Goal: Task Accomplishment & Management: Manage account settings

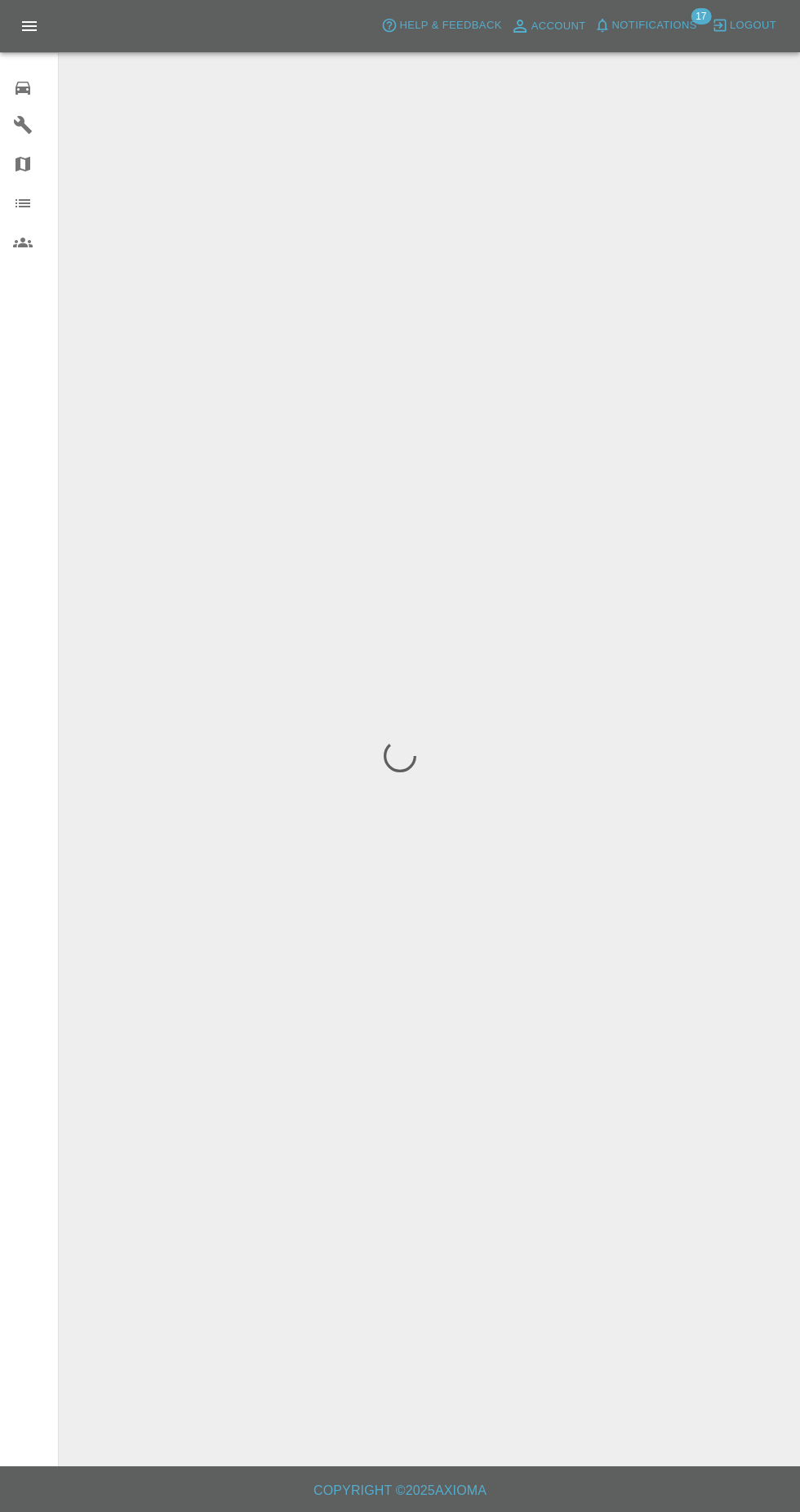
scroll to position [2, 0]
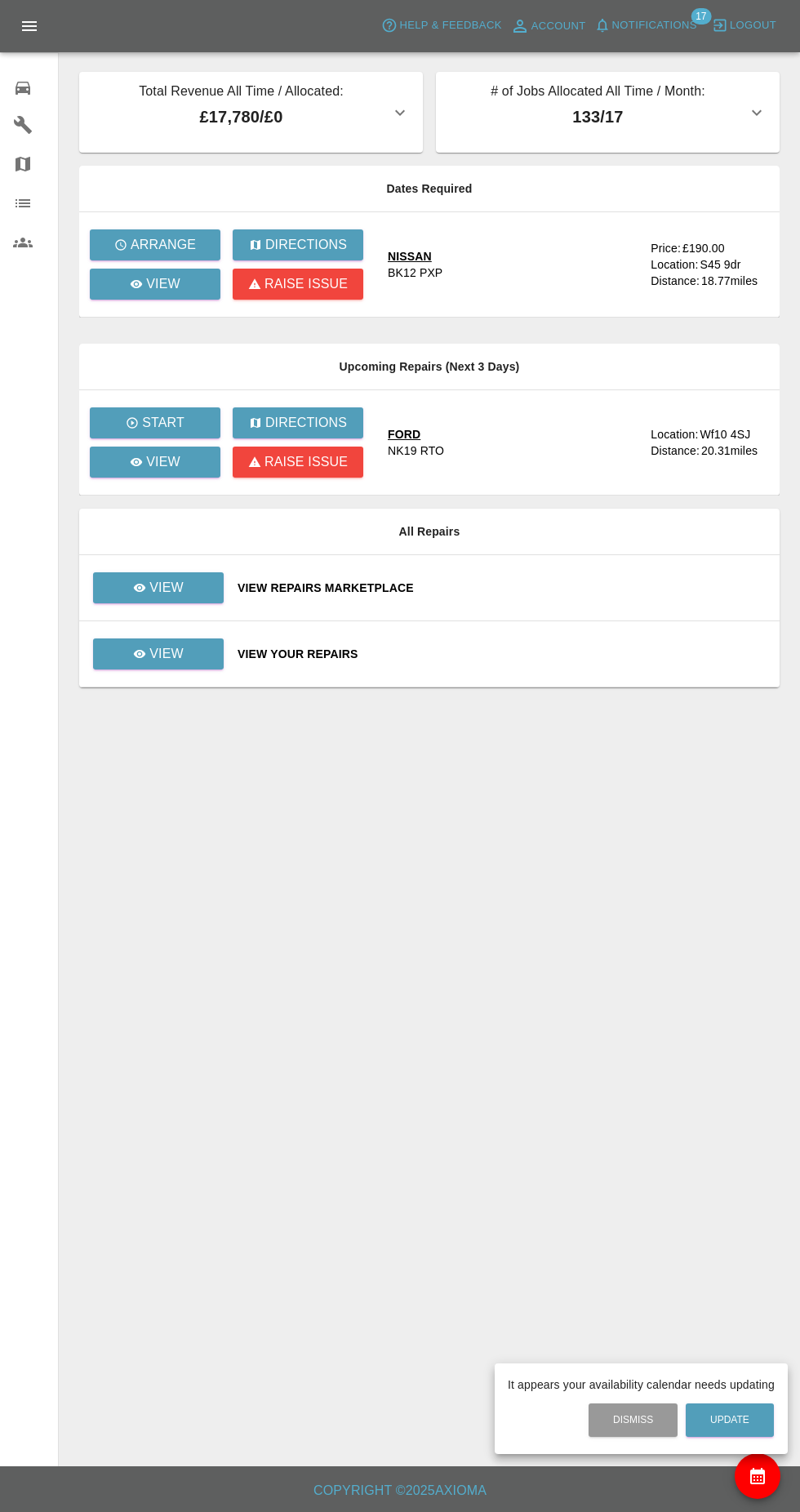
click at [194, 656] on div at bounding box center [400, 756] width 800 height 1512
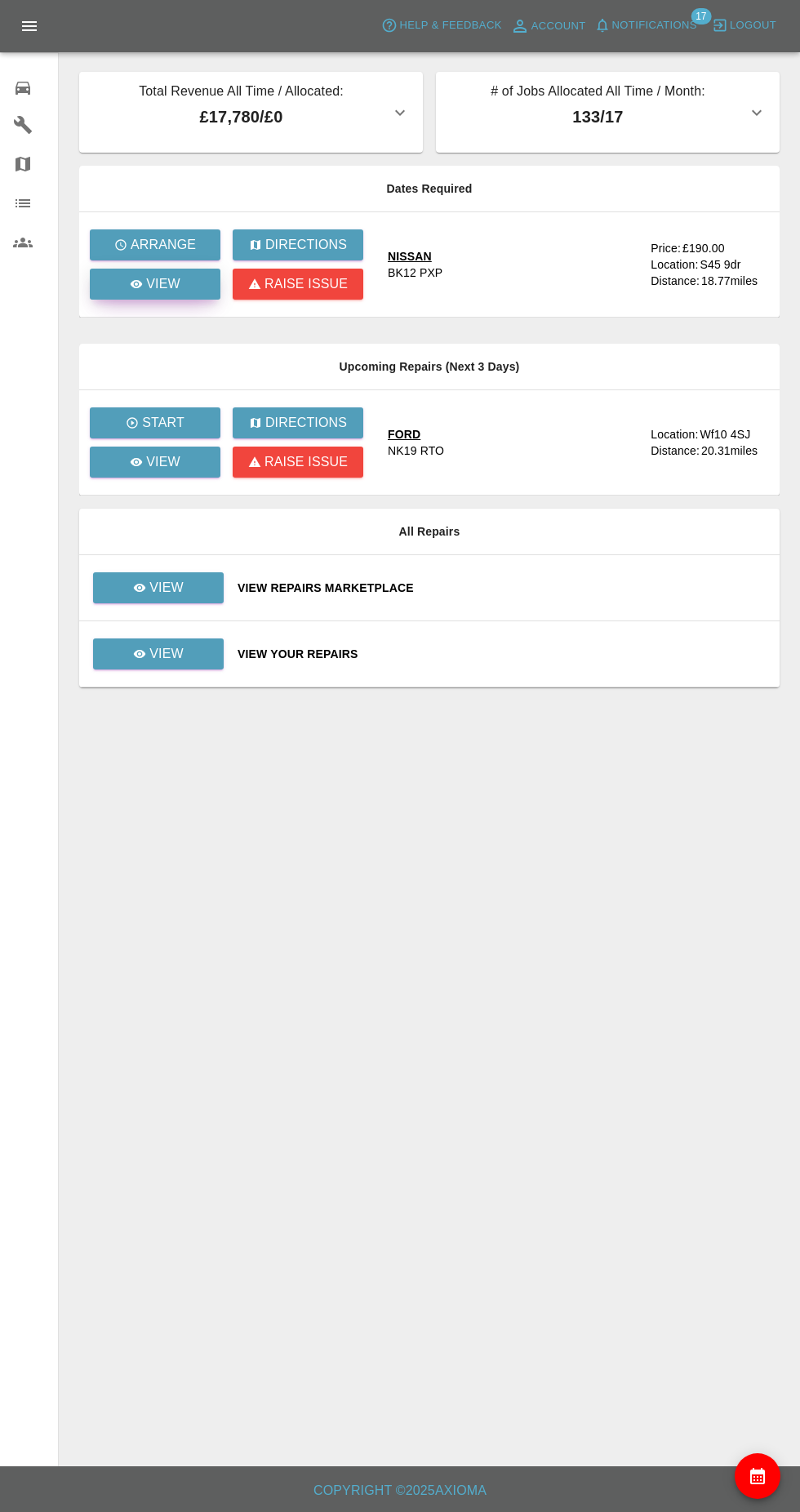
click at [192, 296] on link "View" at bounding box center [155, 284] width 130 height 31
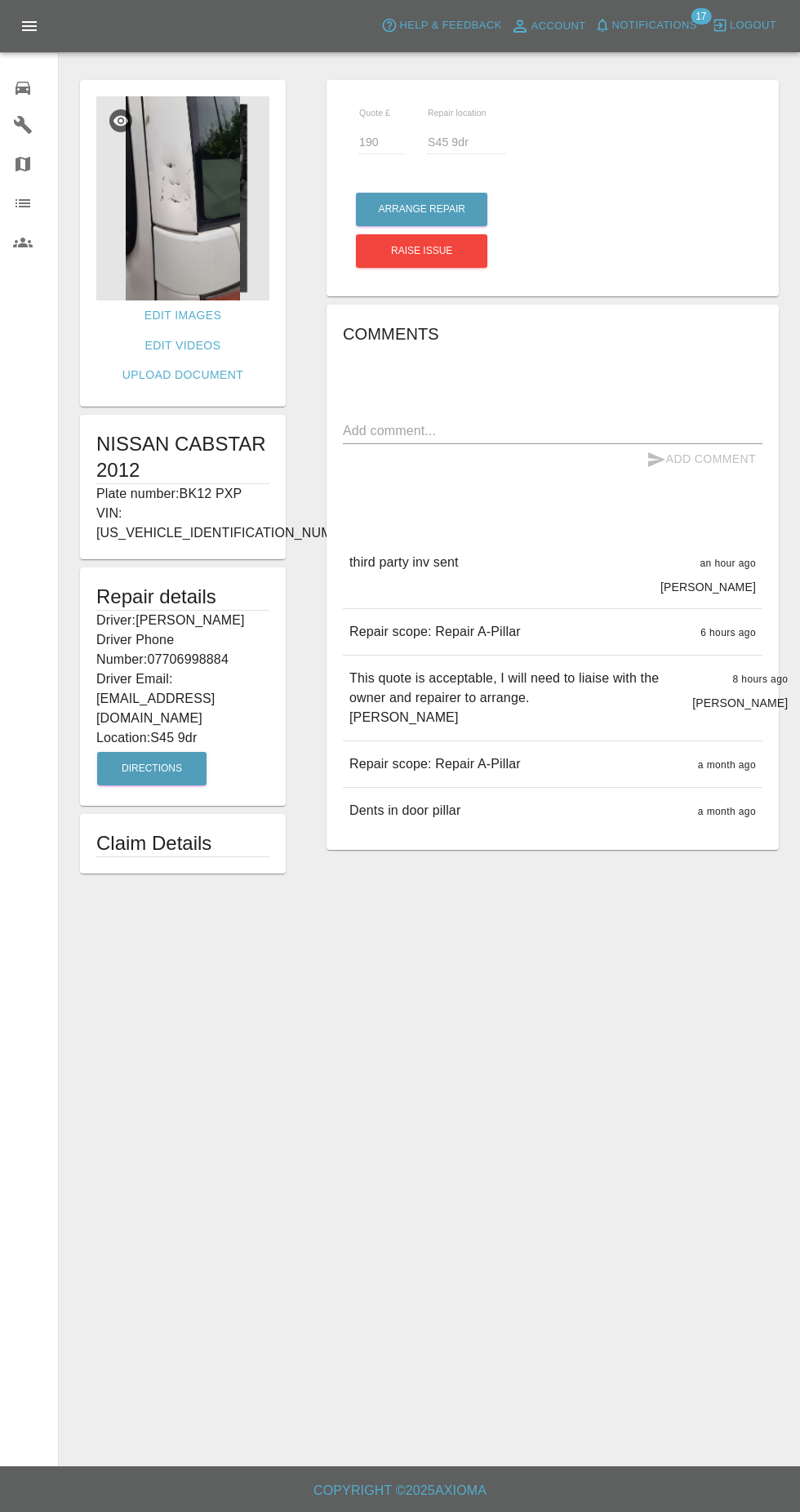
click at [205, 232] on img at bounding box center [183, 198] width 173 height 204
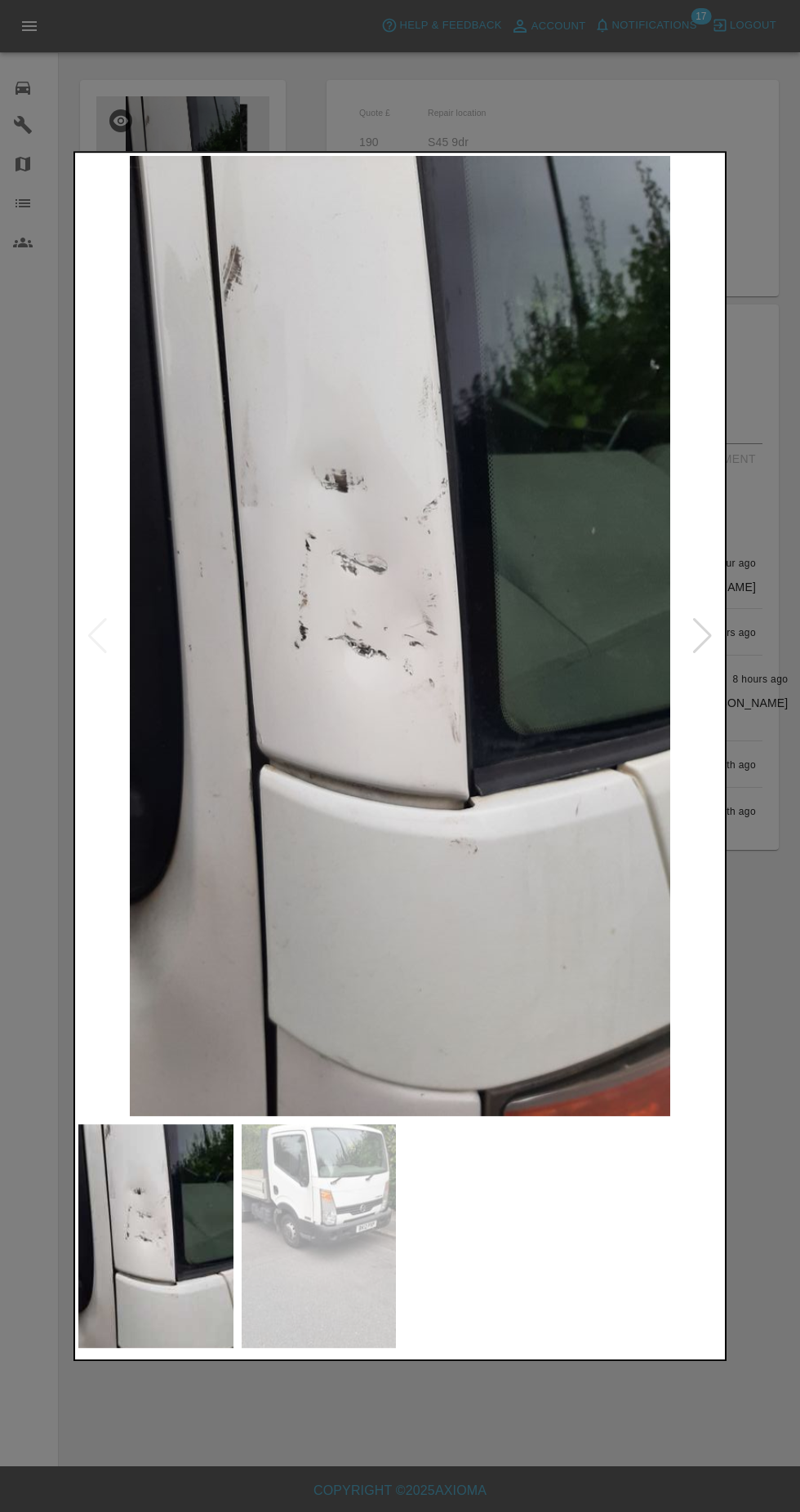
click at [333, 1279] on img at bounding box center [319, 1237] width 155 height 224
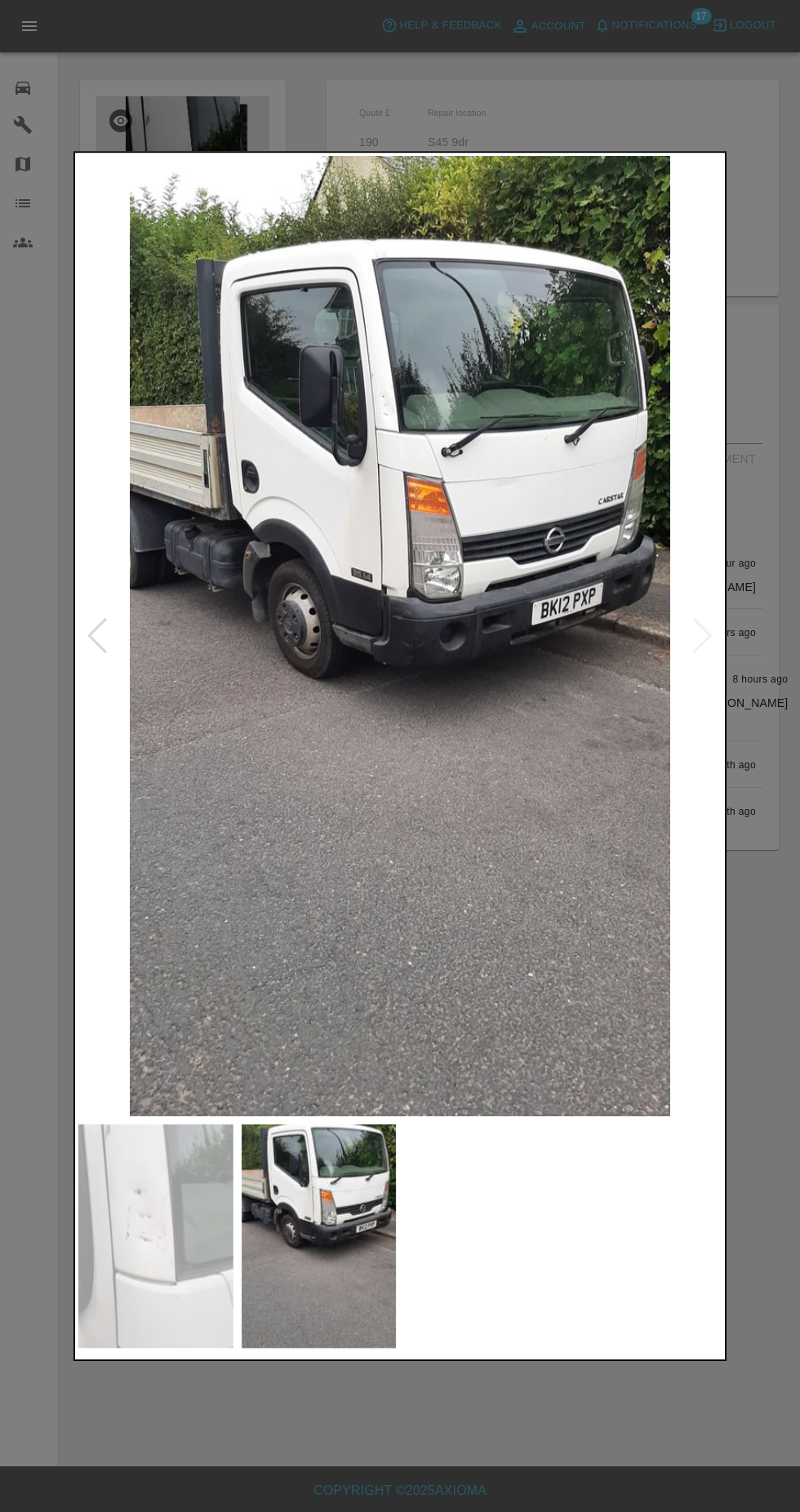
click at [157, 1206] on img at bounding box center [156, 1237] width 155 height 224
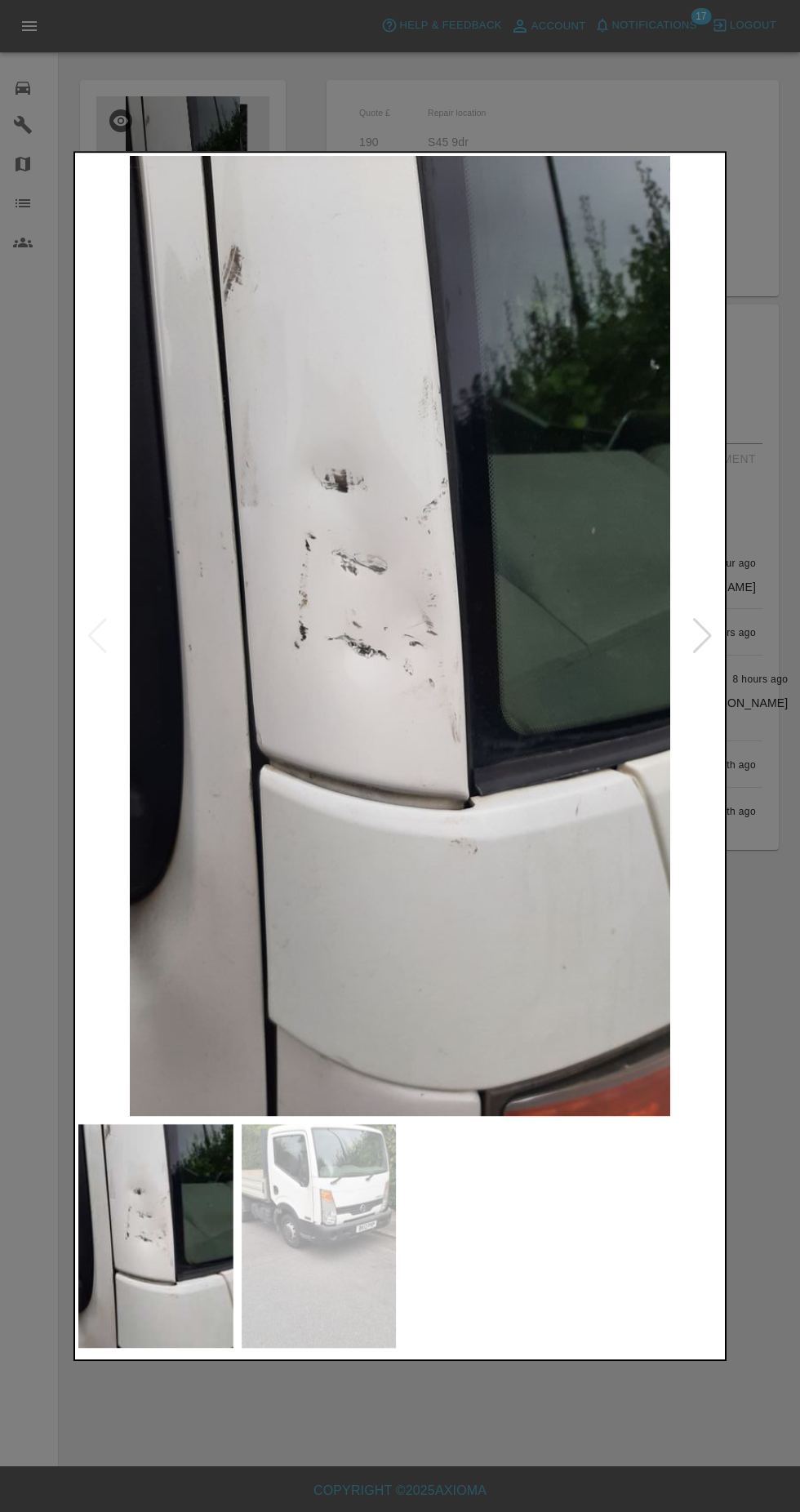
click at [734, 742] on div at bounding box center [400, 756] width 800 height 1512
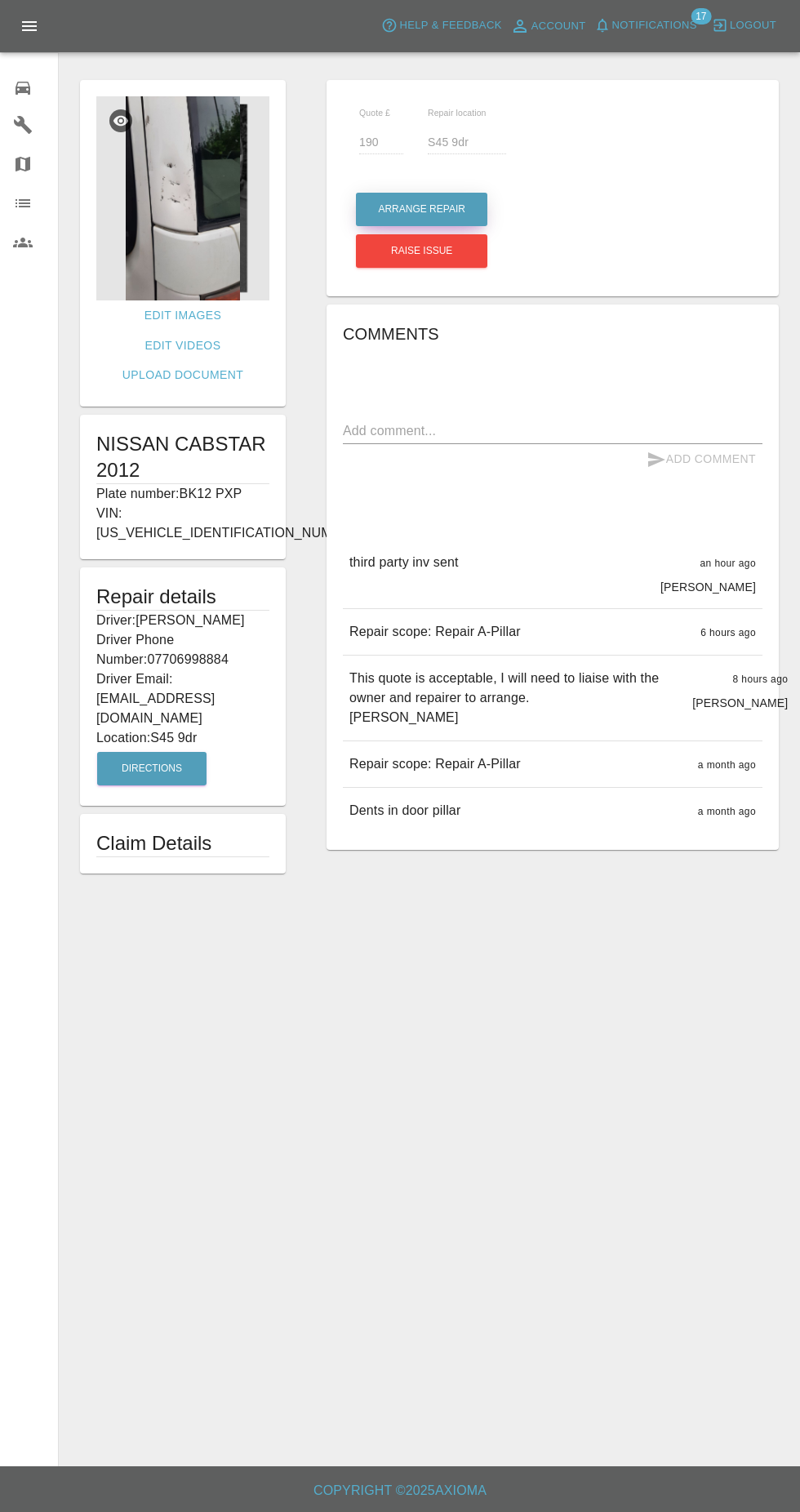
click at [436, 211] on button "Arrange Repair" at bounding box center [422, 209] width 131 height 34
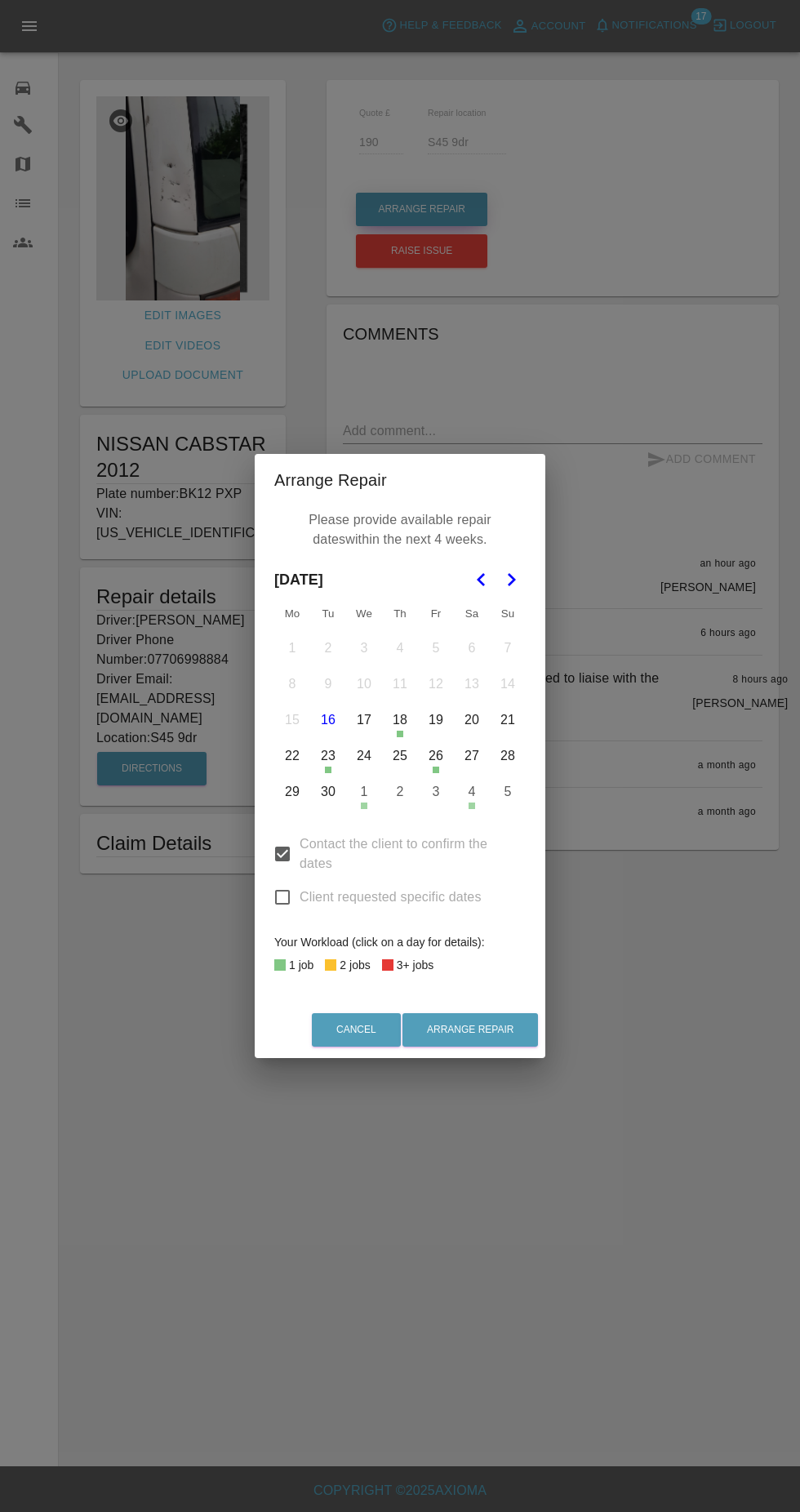
scroll to position [21, 0]
click at [294, 761] on button "22" at bounding box center [292, 756] width 34 height 34
click at [292, 792] on button "29" at bounding box center [292, 792] width 34 height 34
click at [329, 793] on button "30" at bounding box center [329, 792] width 34 height 34
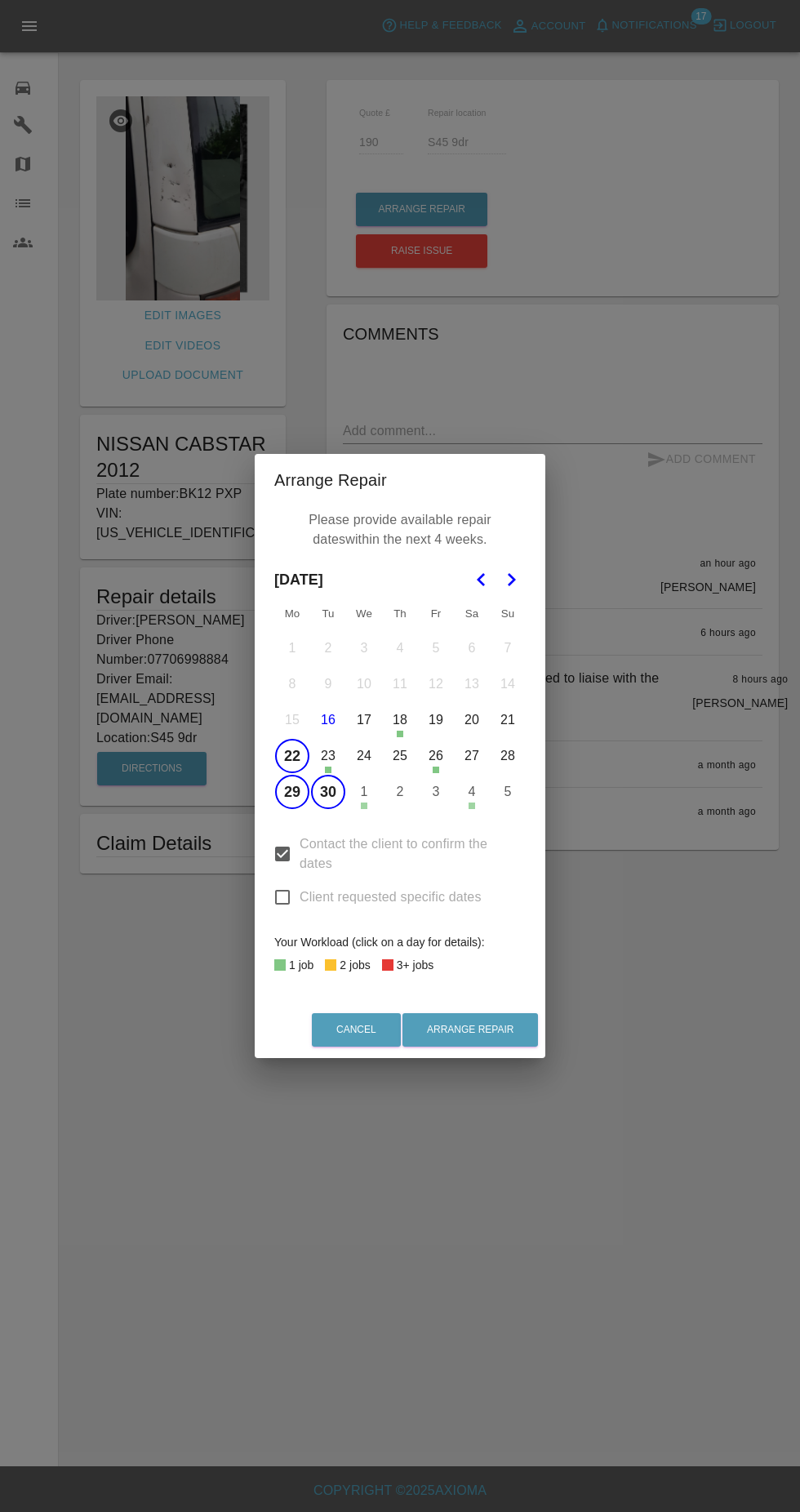
click at [437, 763] on button "26" at bounding box center [436, 756] width 34 height 34
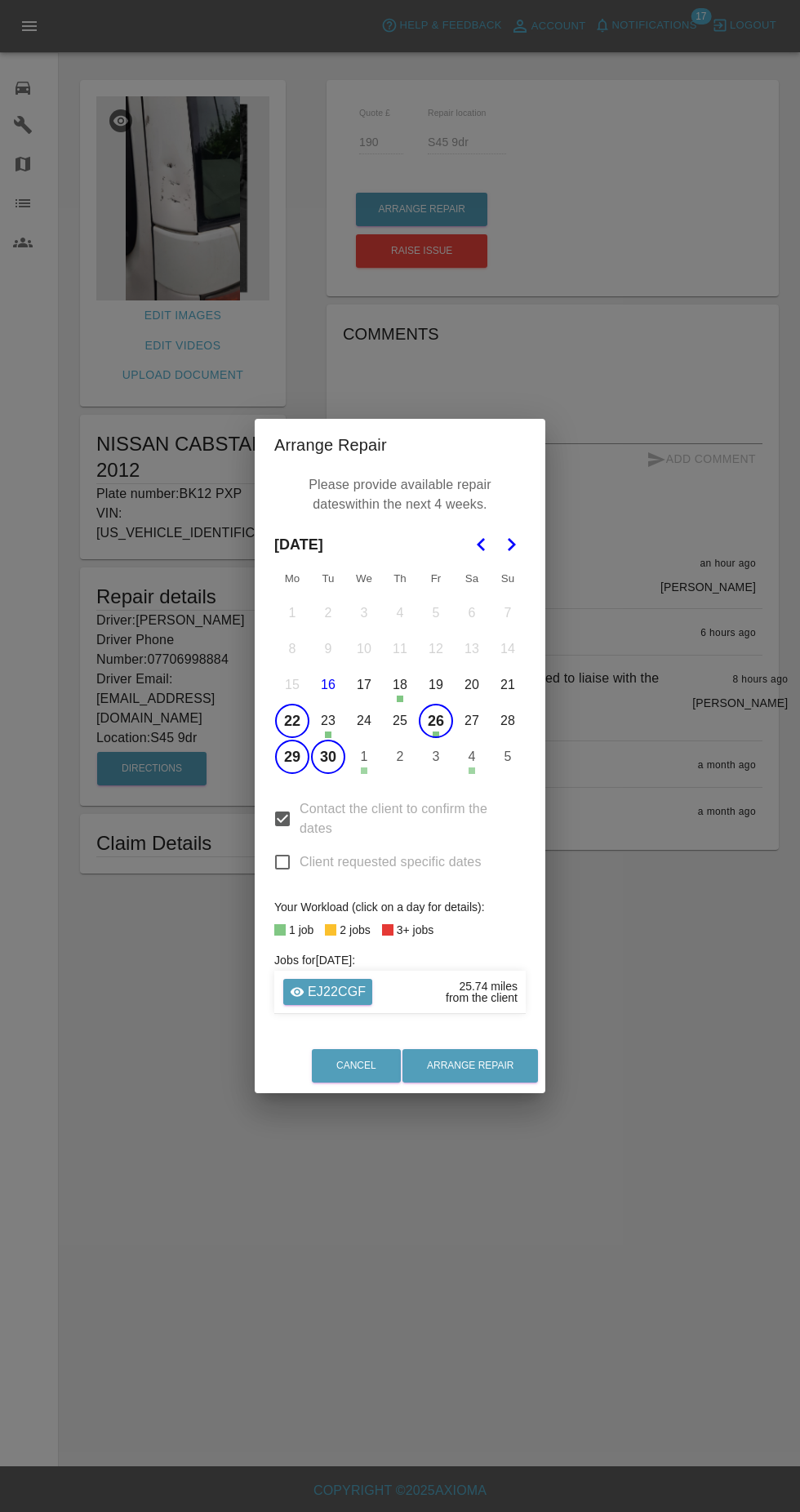
click at [434, 722] on button "26" at bounding box center [436, 722] width 34 height 34
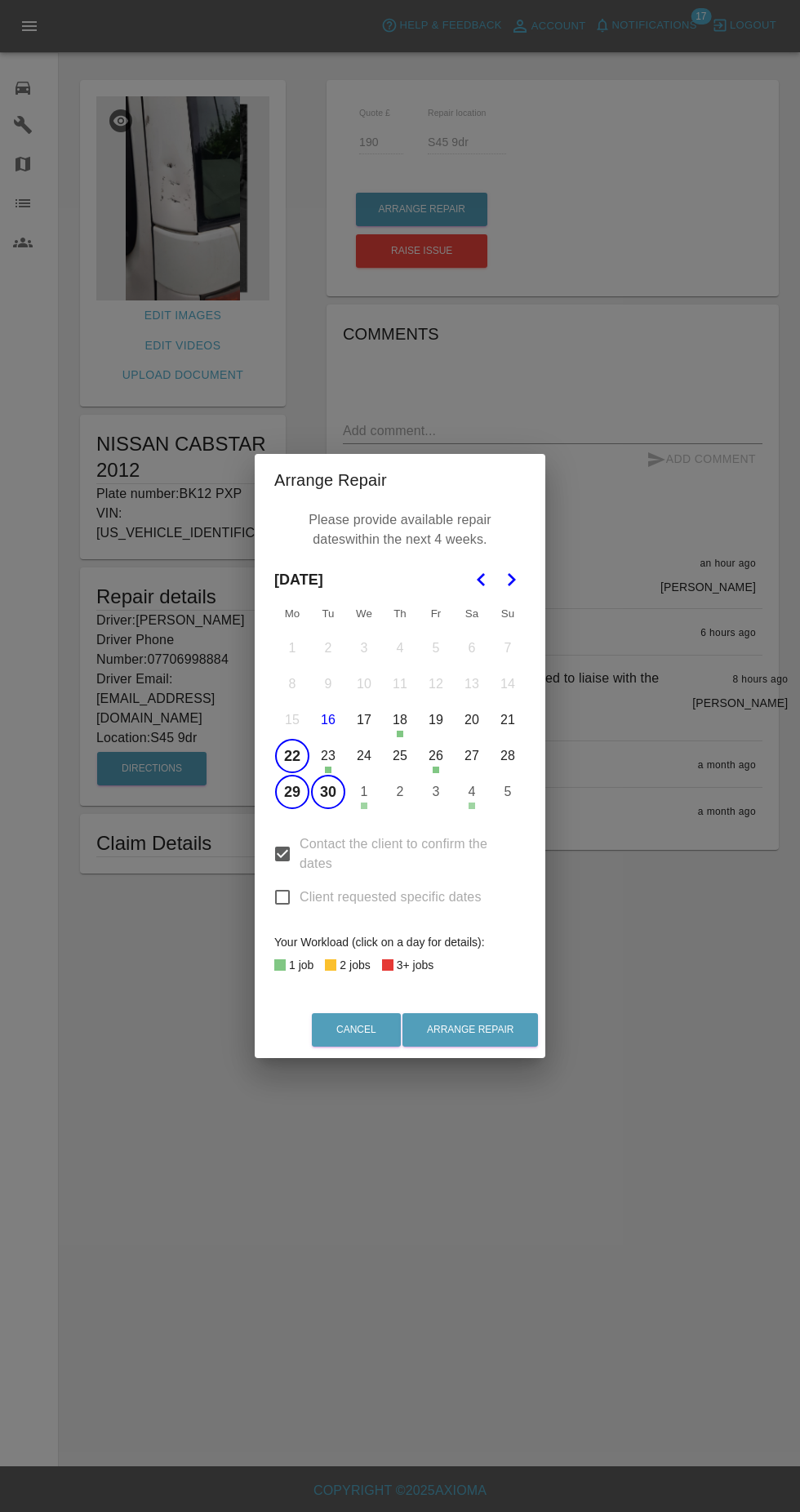
click at [400, 792] on button "2" at bounding box center [400, 792] width 34 height 34
click at [400, 785] on button "2" at bounding box center [400, 792] width 34 height 34
click at [434, 800] on button "3" at bounding box center [436, 792] width 34 height 34
click at [364, 803] on button "1" at bounding box center [364, 792] width 34 height 34
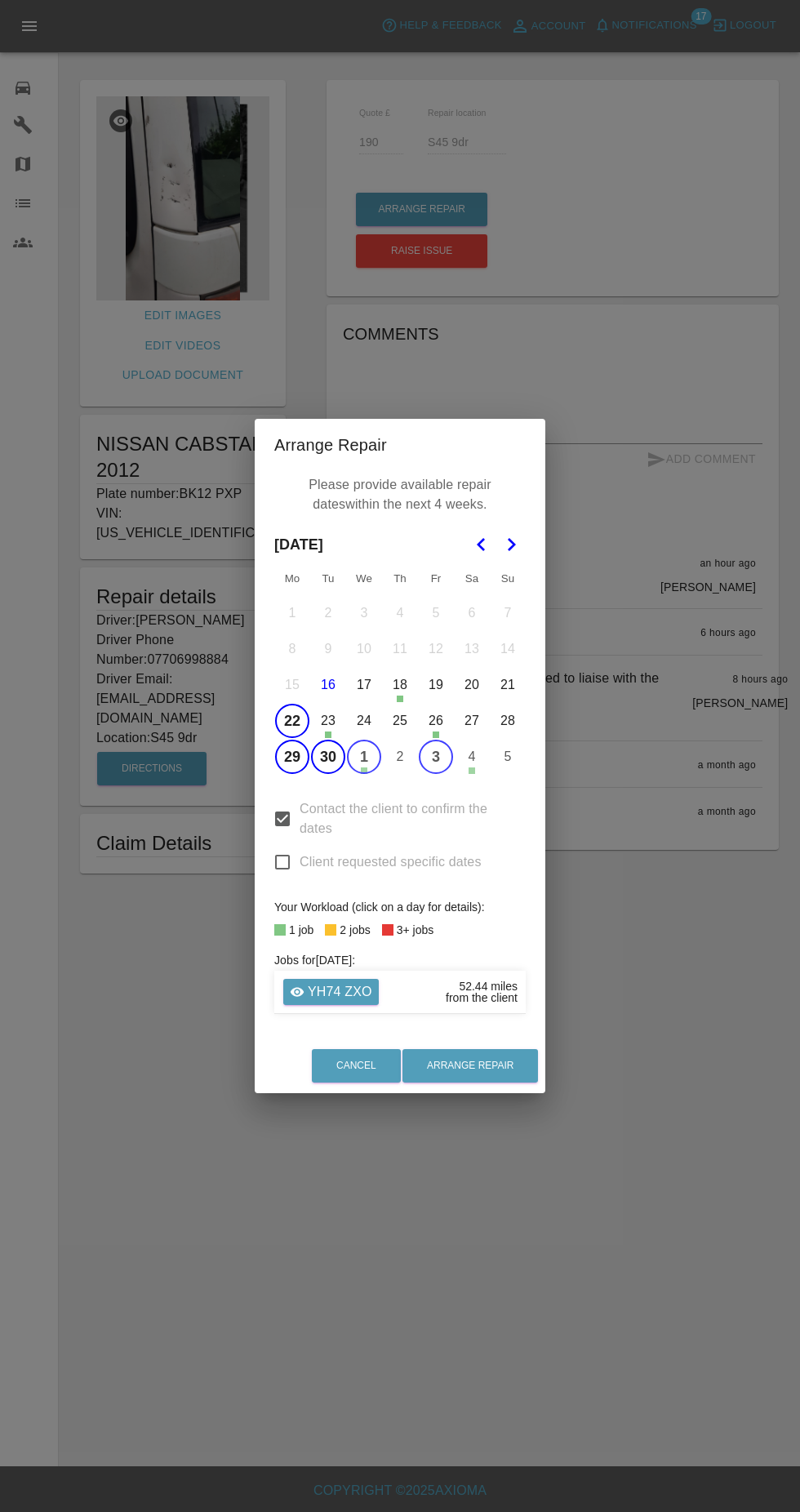
click at [361, 759] on button "1" at bounding box center [364, 757] width 34 height 34
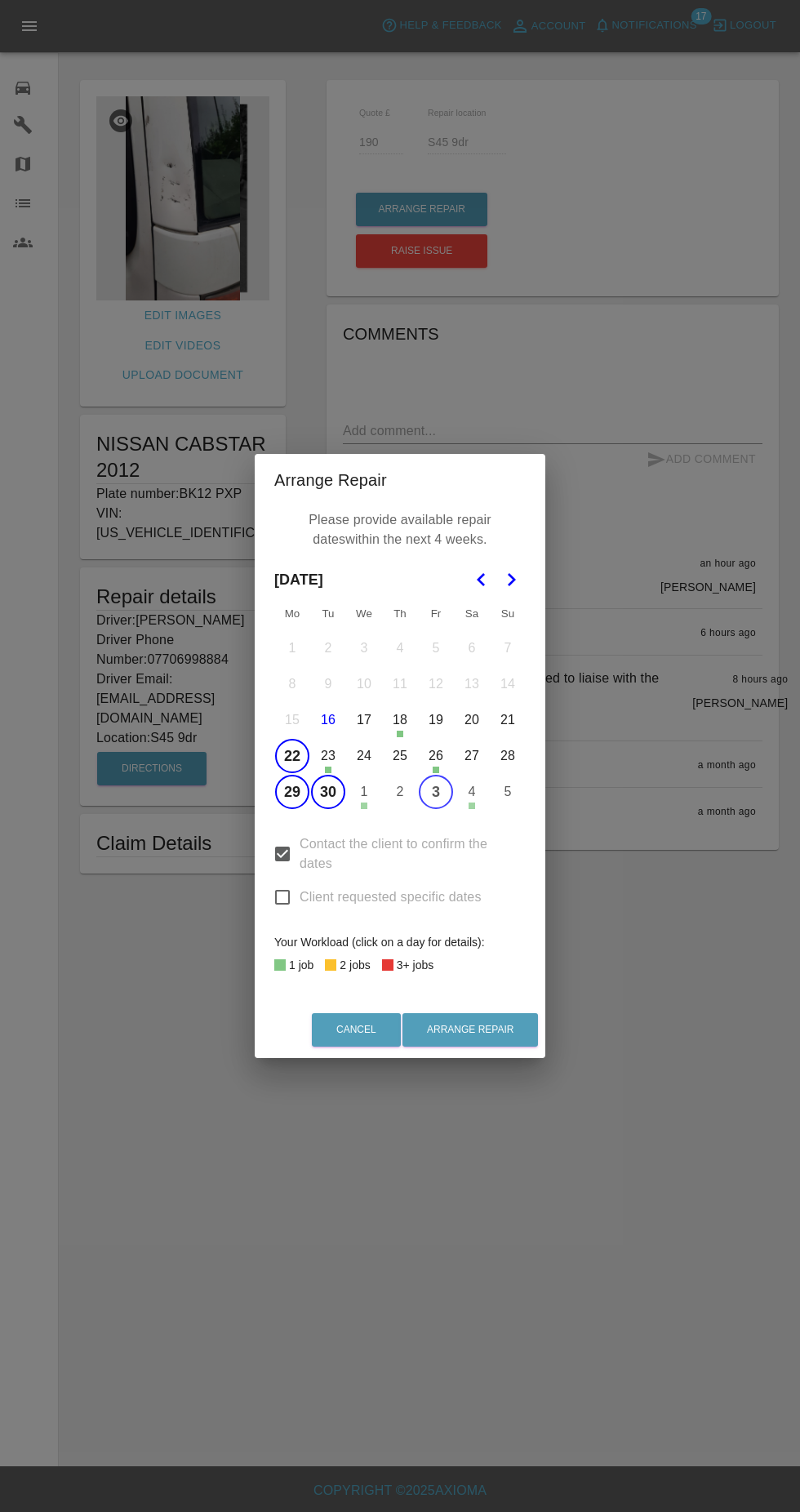
click at [512, 580] on icon "Go to the Next Month" at bounding box center [511, 580] width 19 height 19
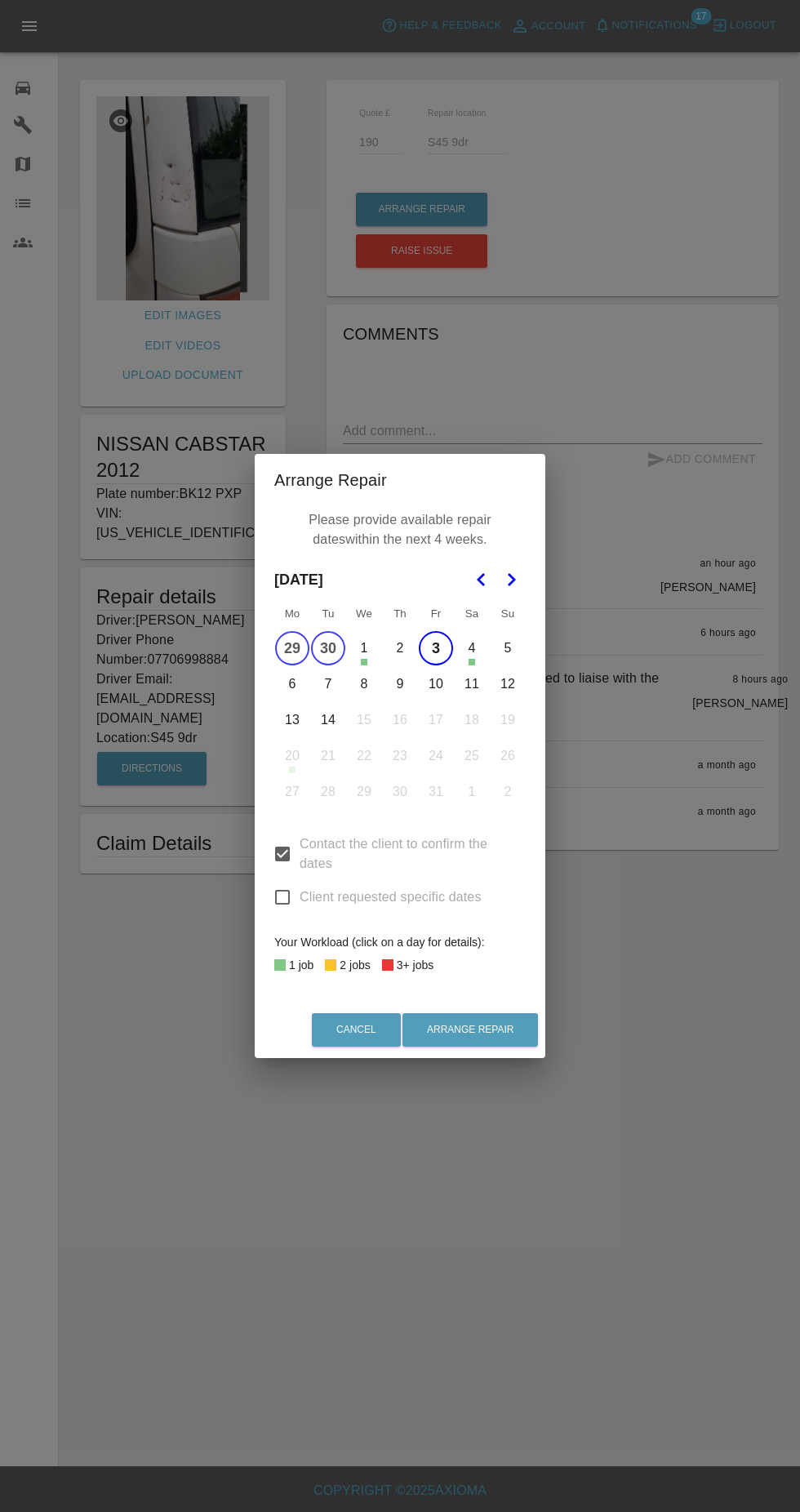
click at [296, 690] on button "6" at bounding box center [292, 684] width 34 height 34
click at [330, 687] on button "7" at bounding box center [329, 684] width 34 height 34
click at [362, 683] on button "8" at bounding box center [364, 684] width 34 height 34
click at [400, 684] on button "9" at bounding box center [400, 684] width 34 height 34
click at [436, 684] on button "10" at bounding box center [436, 684] width 34 height 34
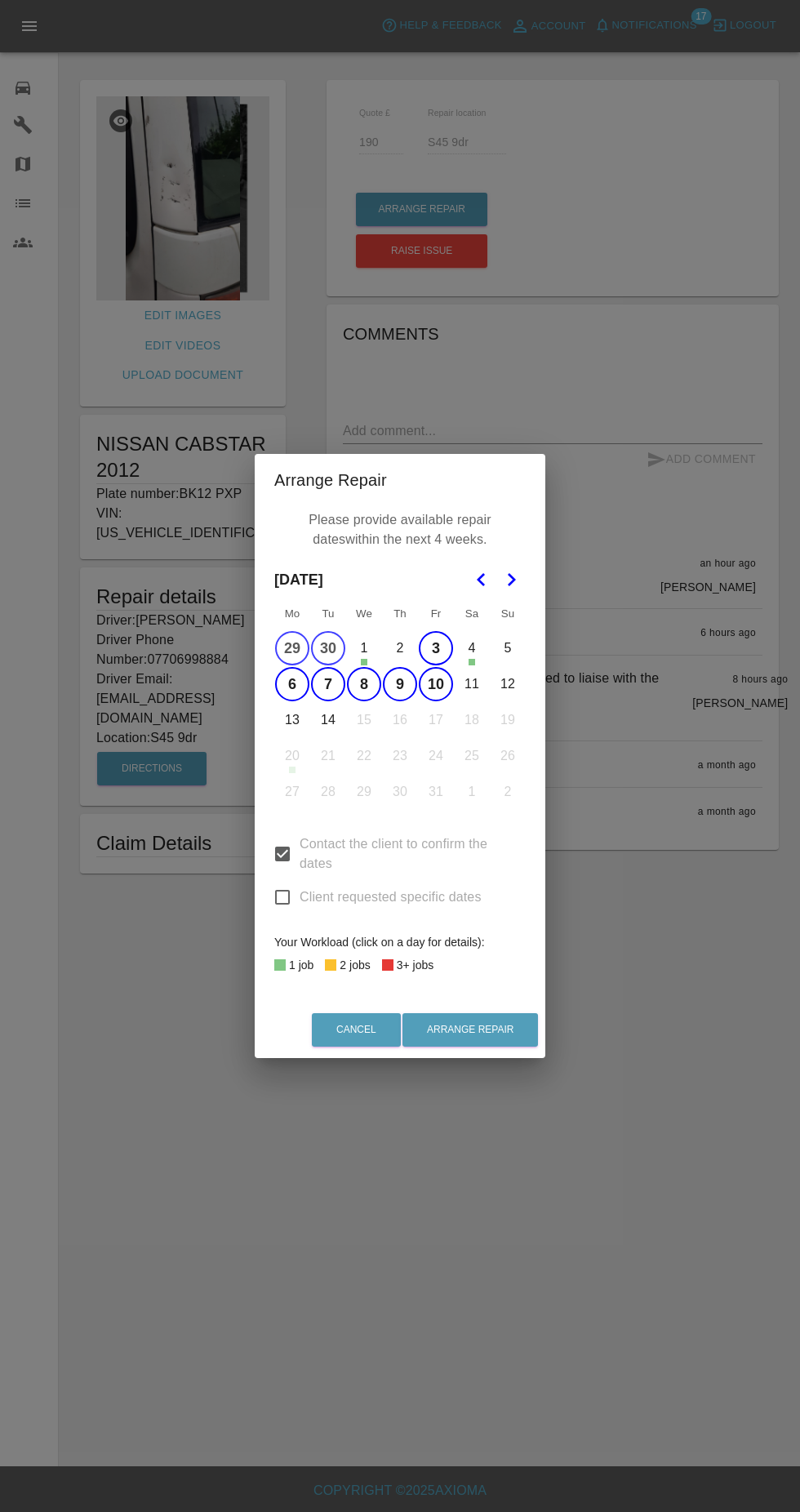
click at [292, 721] on button "13" at bounding box center [292, 721] width 34 height 34
click at [329, 721] on button "14" at bounding box center [329, 721] width 34 height 34
click at [461, 1041] on button "Arrange Repair" at bounding box center [469, 1030] width 135 height 34
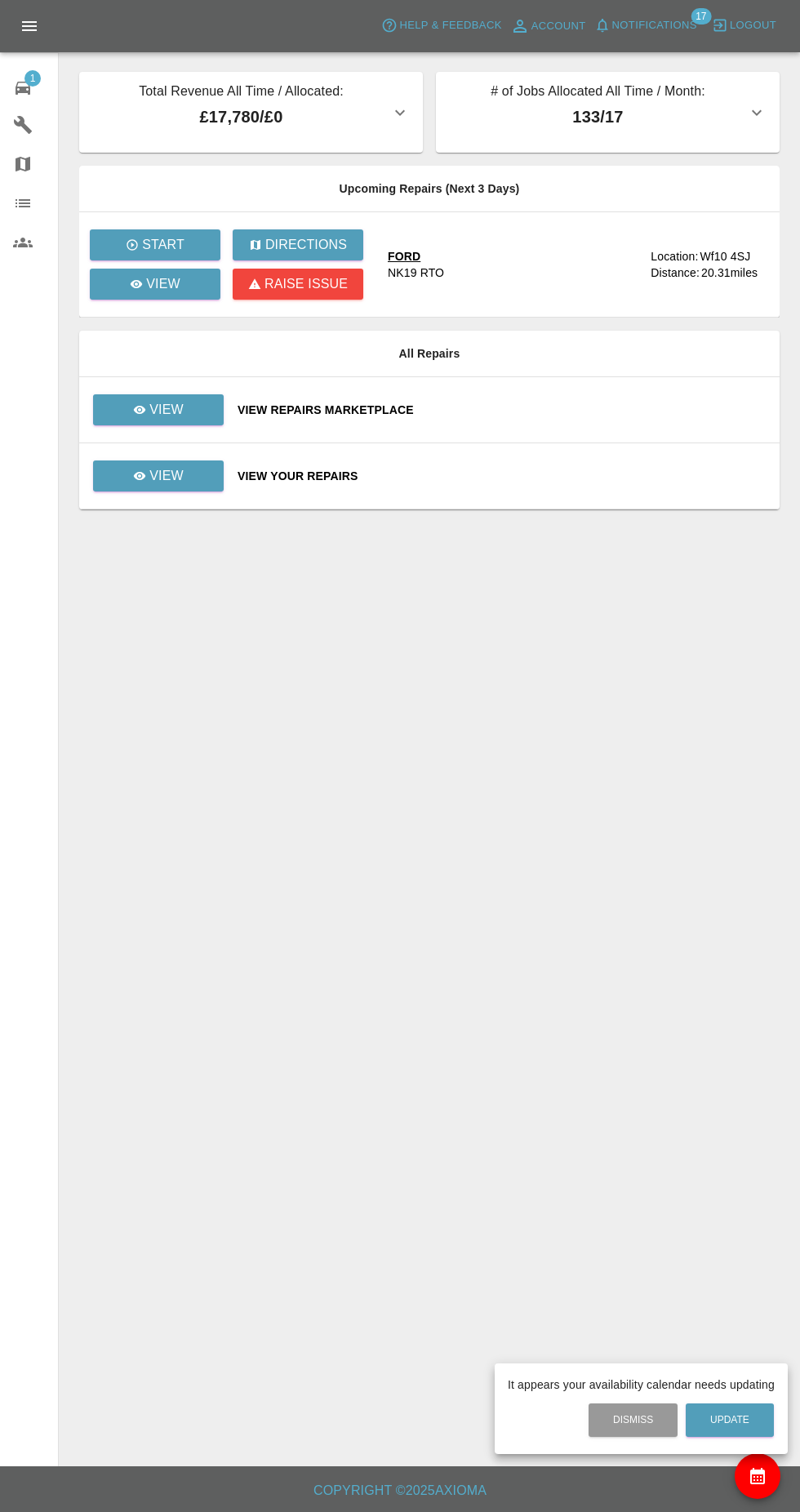
click at [41, 77] on div at bounding box center [400, 756] width 800 height 1512
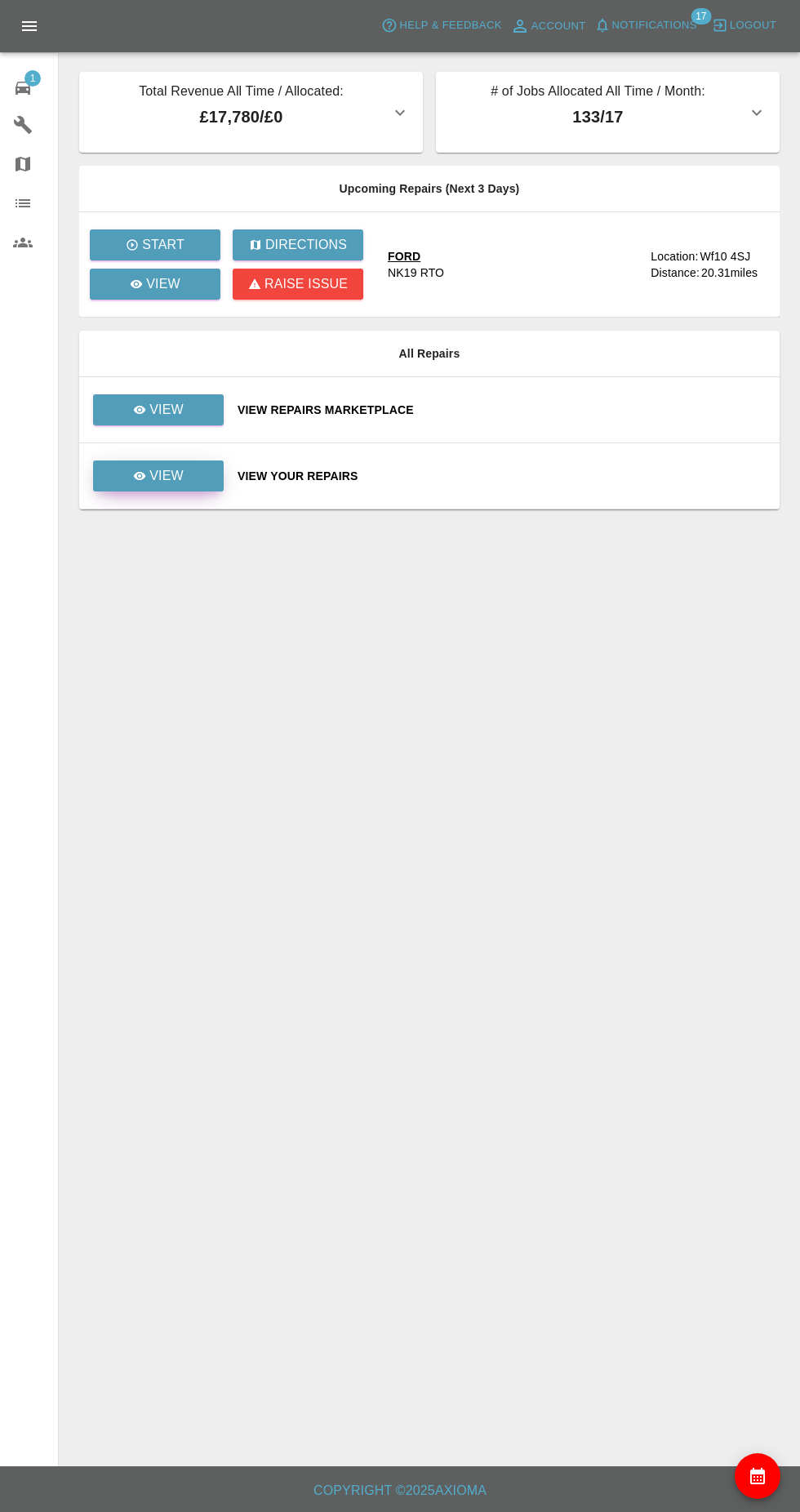
click at [141, 476] on icon at bounding box center [140, 476] width 12 height 9
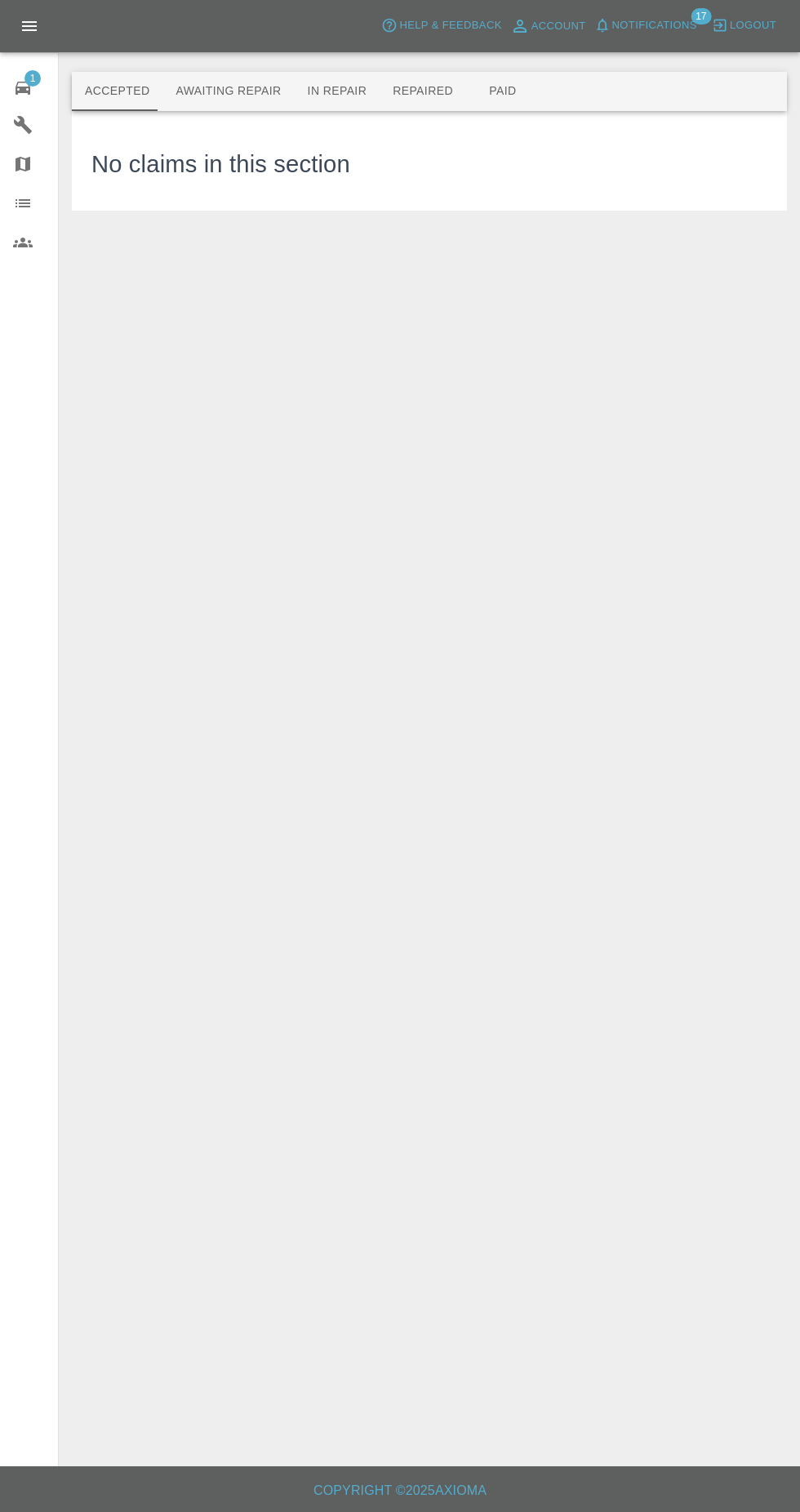
click at [260, 86] on button "Awaiting Repair" at bounding box center [228, 91] width 131 height 39
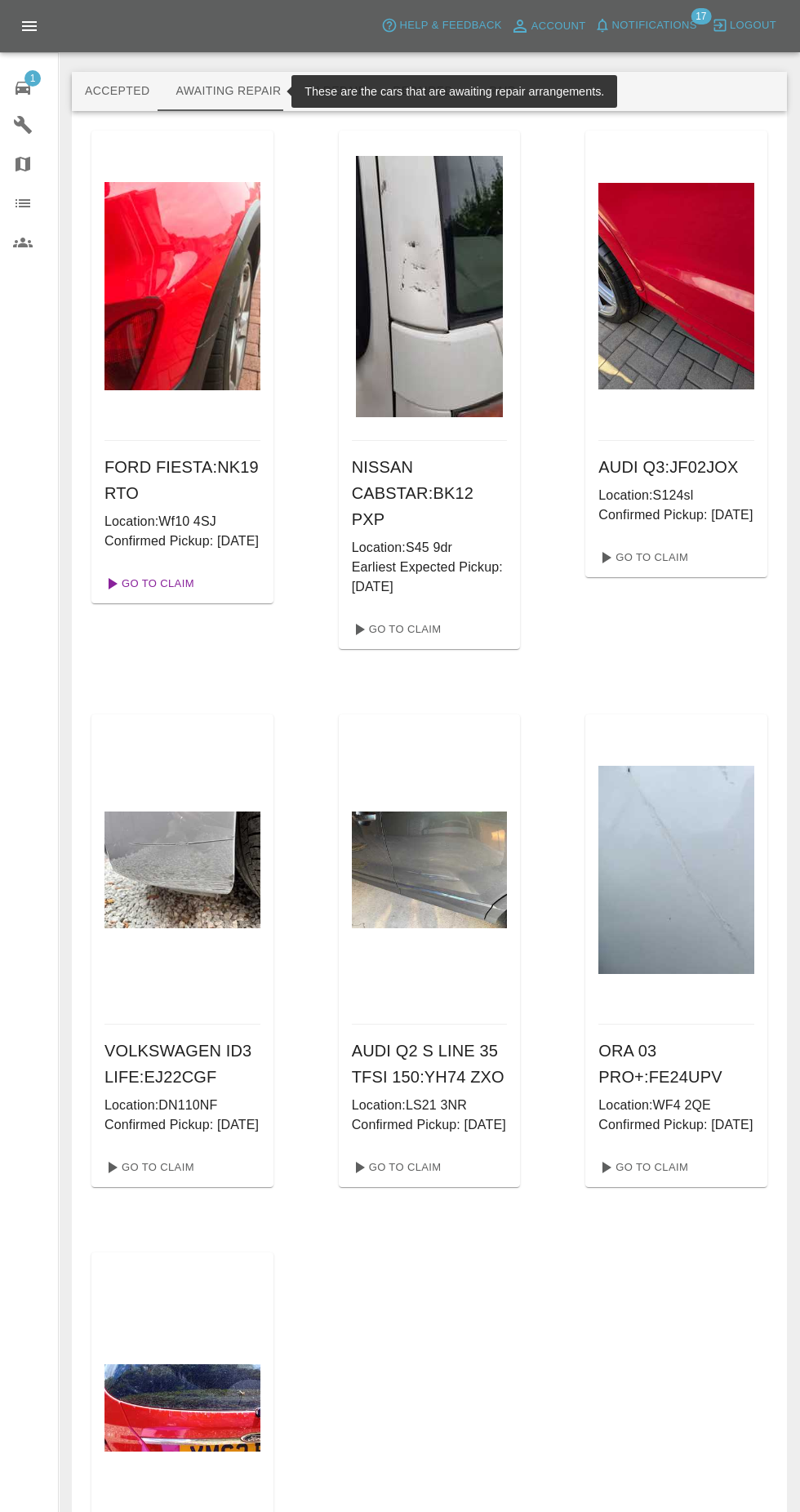
click at [180, 597] on link "Go To Claim" at bounding box center [148, 584] width 101 height 26
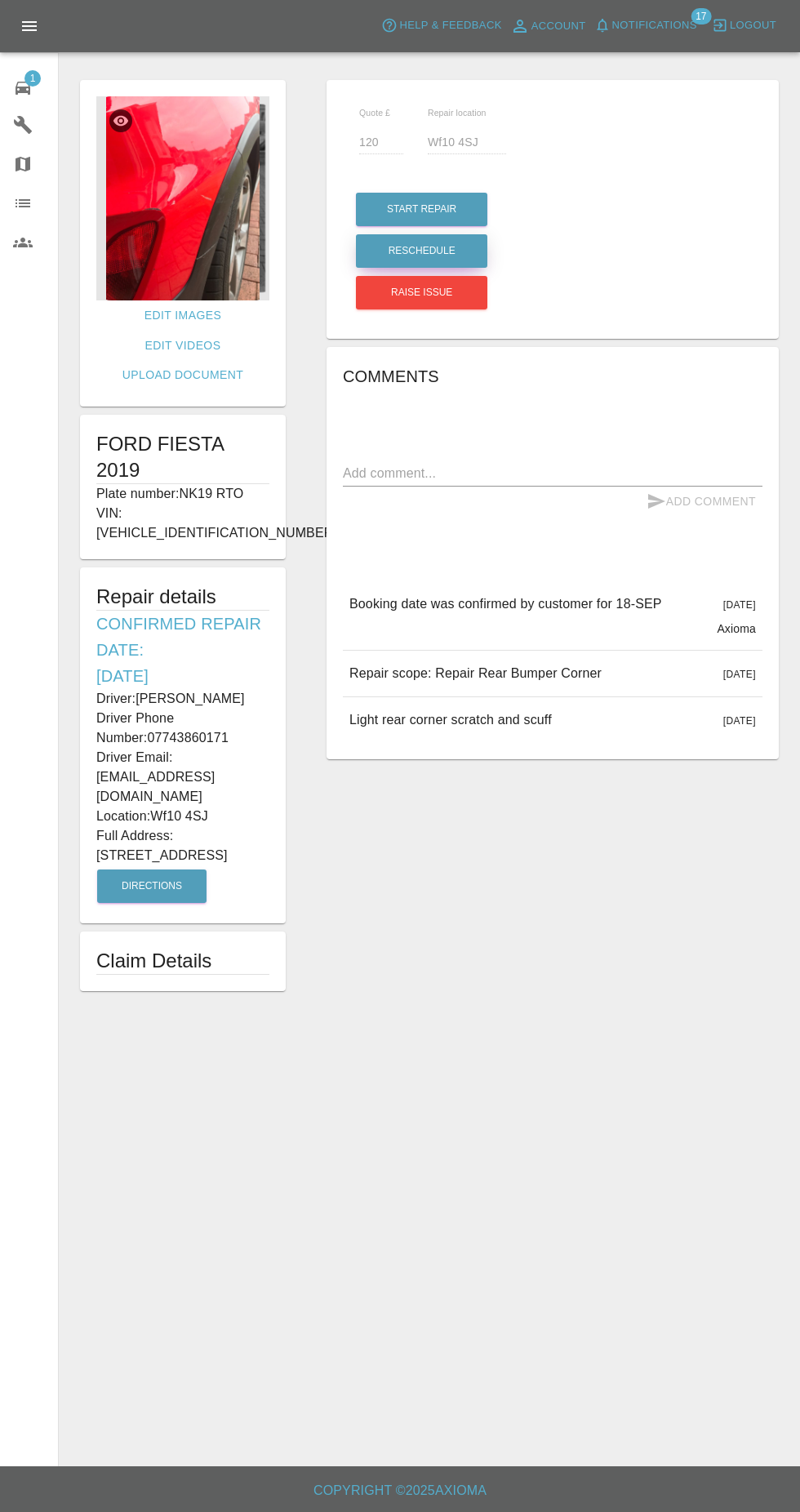
click at [454, 253] on button "Reschedule" at bounding box center [422, 251] width 131 height 34
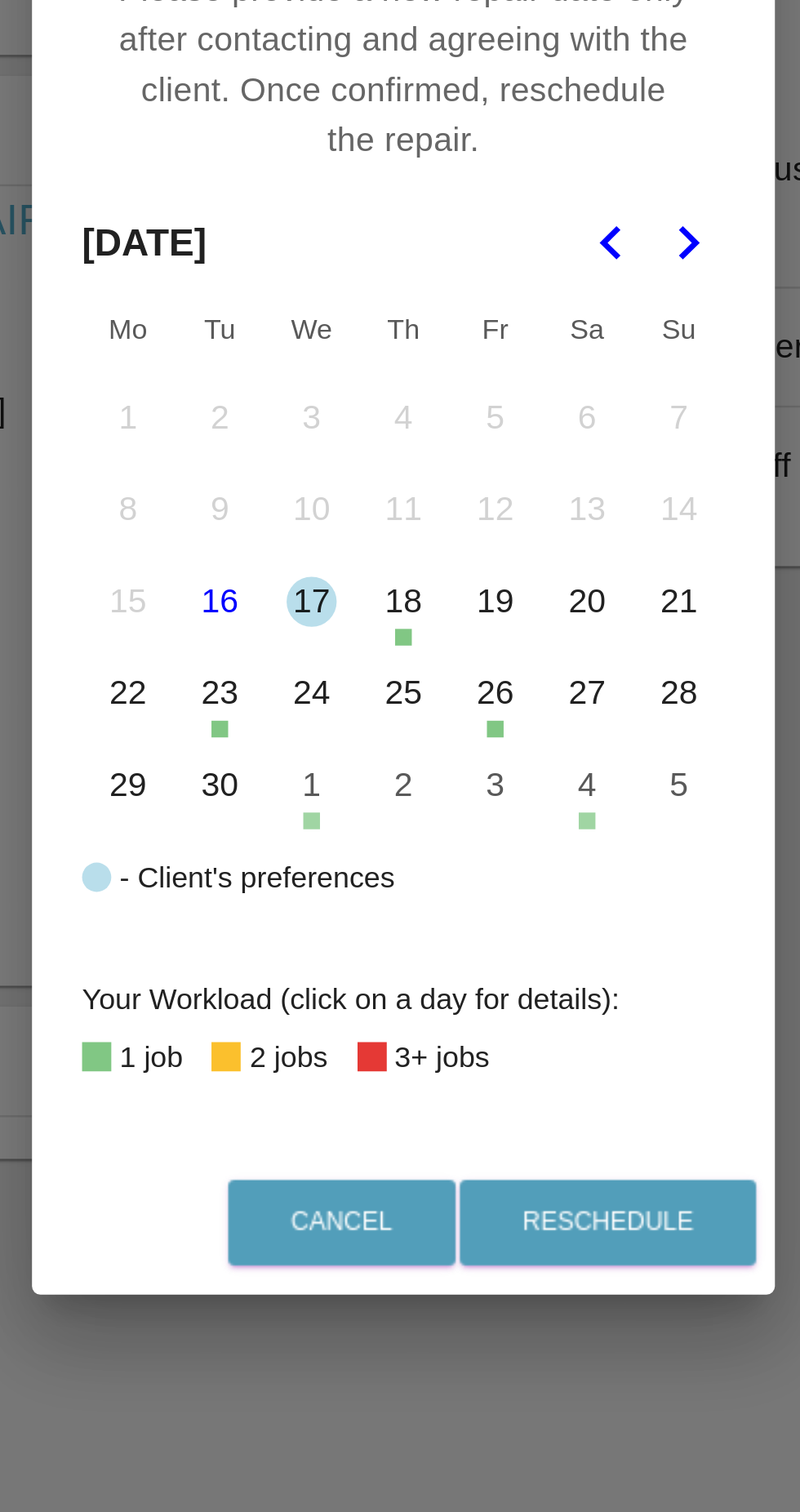
click at [400, 811] on button "25" at bounding box center [400, 810] width 34 height 34
click at [479, 1009] on button "Reschedule" at bounding box center [480, 1016] width 116 height 34
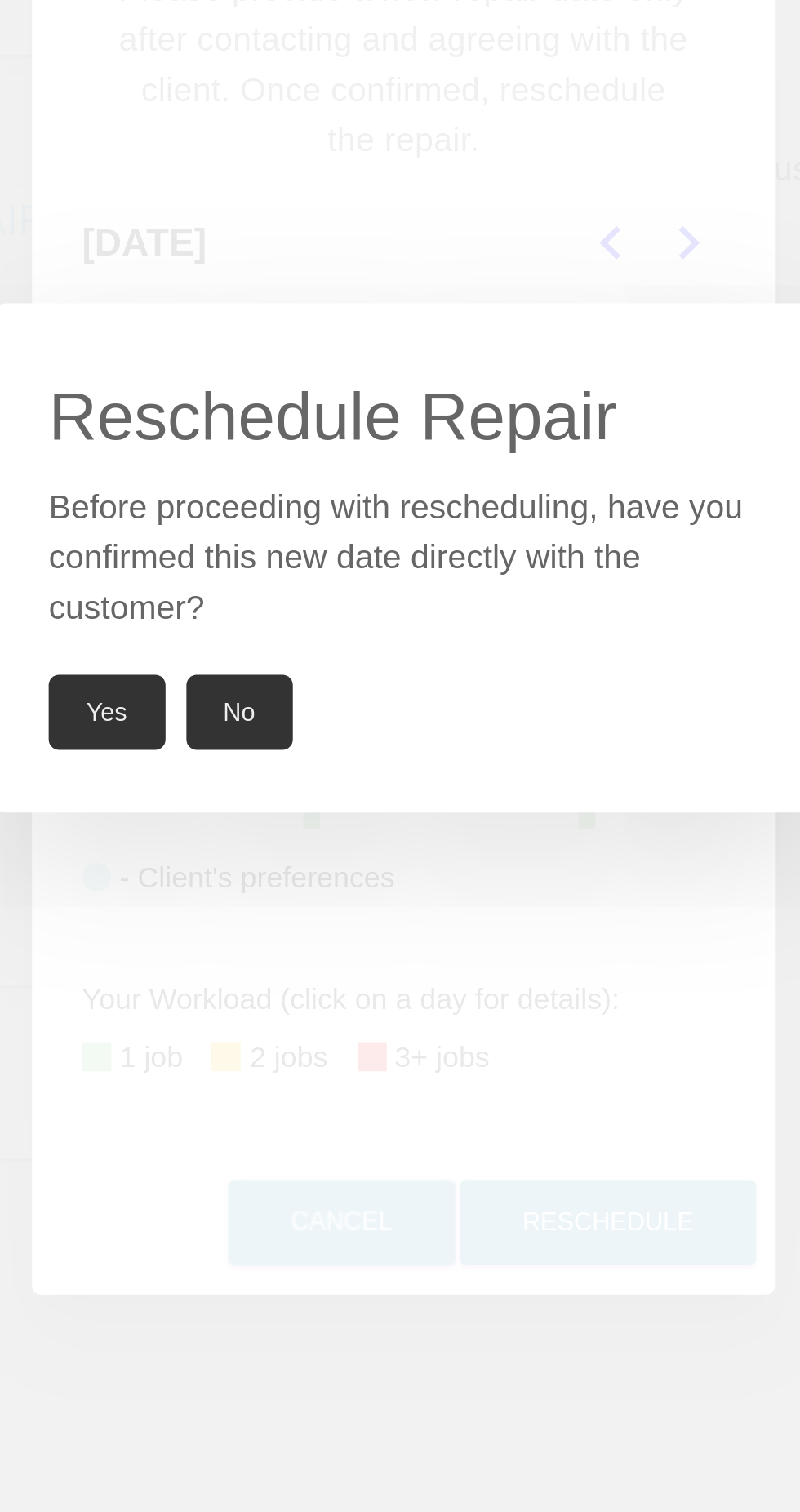
click at [285, 811] on button "Yes" at bounding box center [285, 816] width 46 height 30
